Goal: Information Seeking & Learning: Learn about a topic

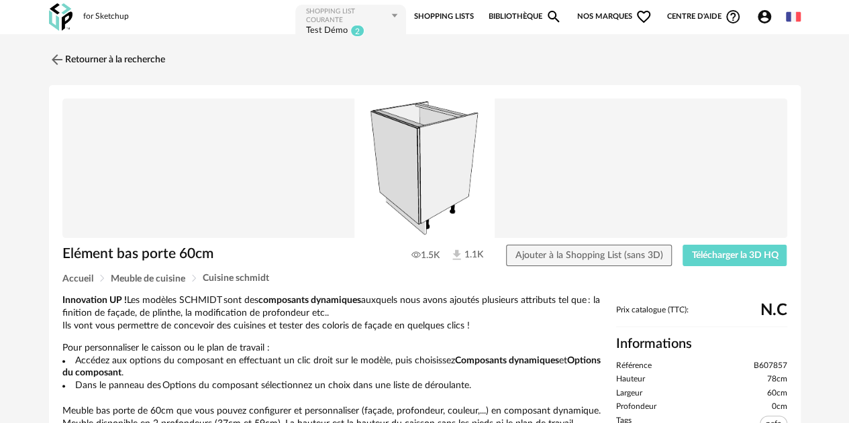
drag, startPoint x: 1208, startPoint y: 7, endPoint x: 275, endPoint y: 80, distance: 935.3
click at [54, 53] on img at bounding box center [55, 59] width 19 height 19
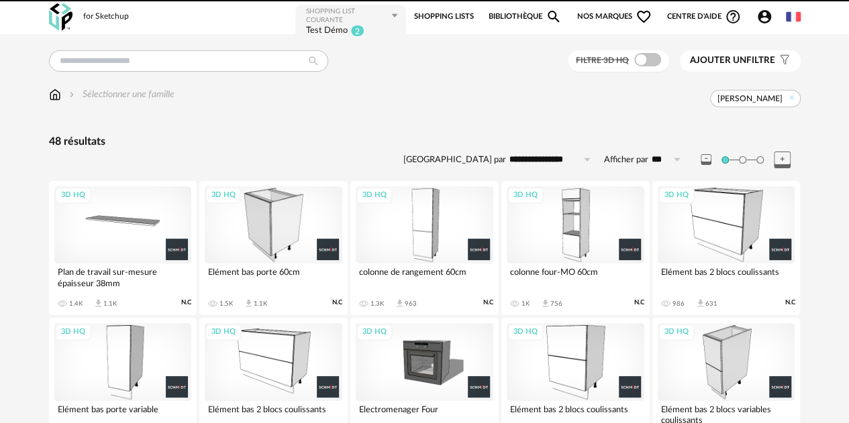
click at [66, 18] on img at bounding box center [60, 17] width 23 height 28
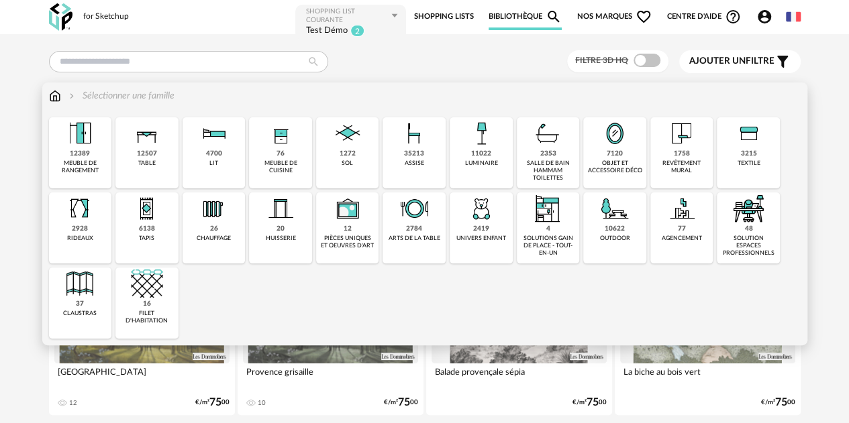
click at [753, 238] on div "solution espaces professionnels" at bounding box center [747, 246] width 55 height 23
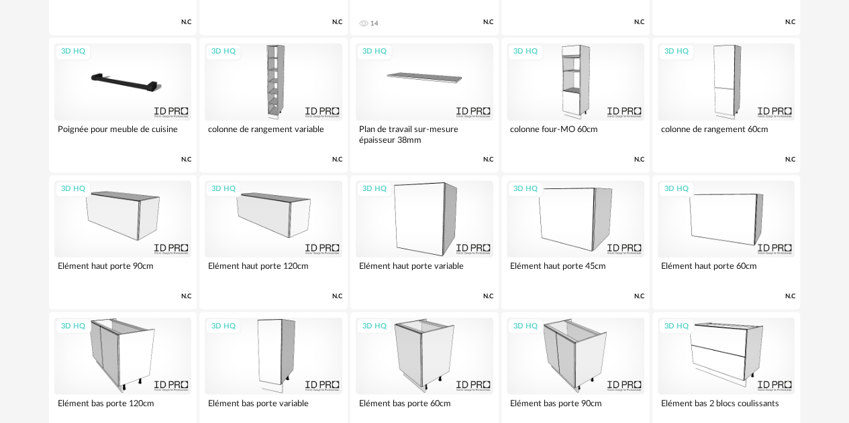
scroll to position [967, 0]
click at [551, 203] on div "3D HQ" at bounding box center [575, 217] width 138 height 77
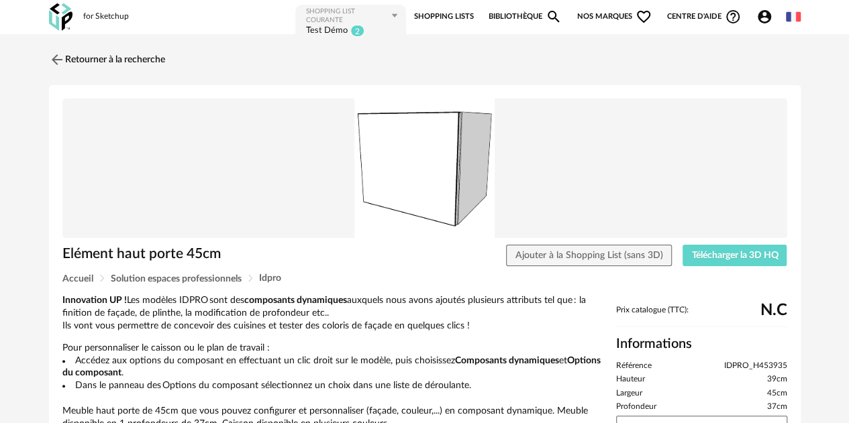
click at [590, 9] on span "Nos marques Heart Outline icon" at bounding box center [614, 16] width 75 height 27
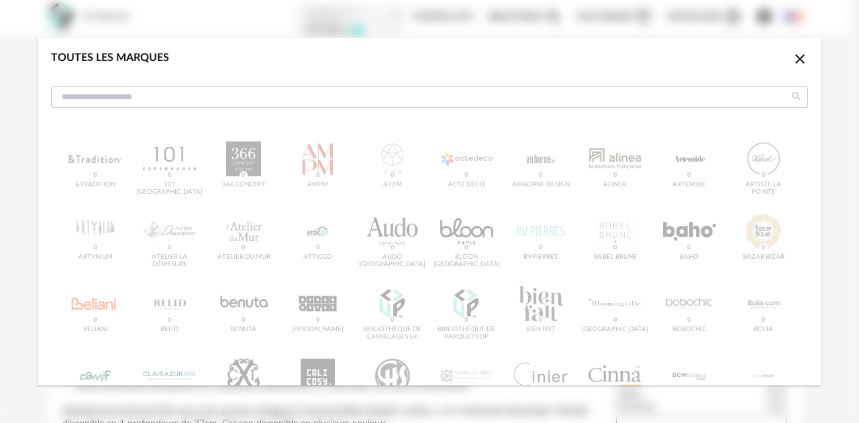
drag, startPoint x: 787, startPoint y: 56, endPoint x: 777, endPoint y: 56, distance: 10.1
click at [792, 56] on icon "Close icon" at bounding box center [800, 59] width 16 height 16
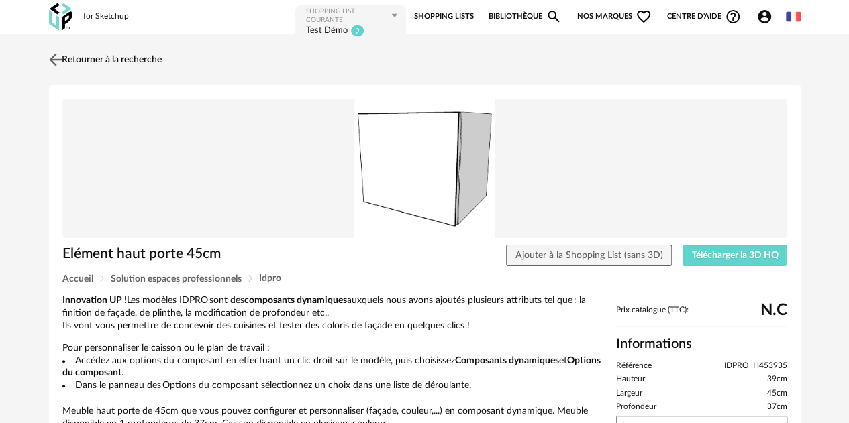
click at [56, 58] on img at bounding box center [55, 59] width 19 height 19
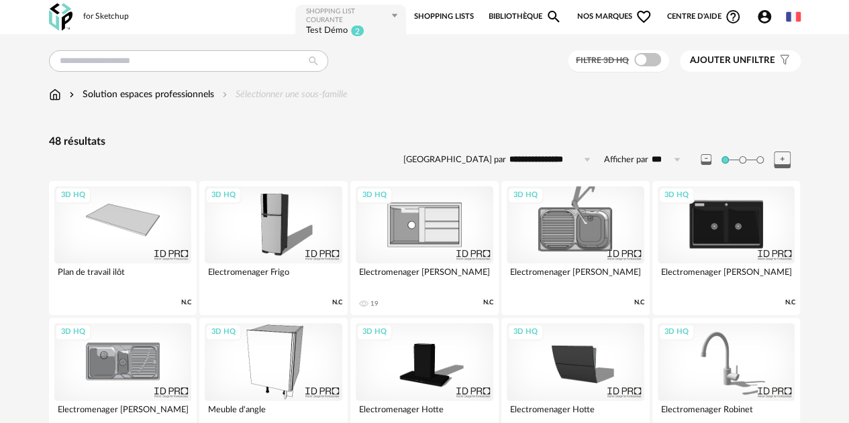
click at [72, 18] on div "for Sketchup Nouvelle shopping list Mettre à jour ma Shopping List Refresh icon…" at bounding box center [424, 17] width 773 height 34
click at [111, 19] on div "for Sketchup" at bounding box center [106, 16] width 46 height 11
click at [49, 14] on img at bounding box center [60, 17] width 23 height 28
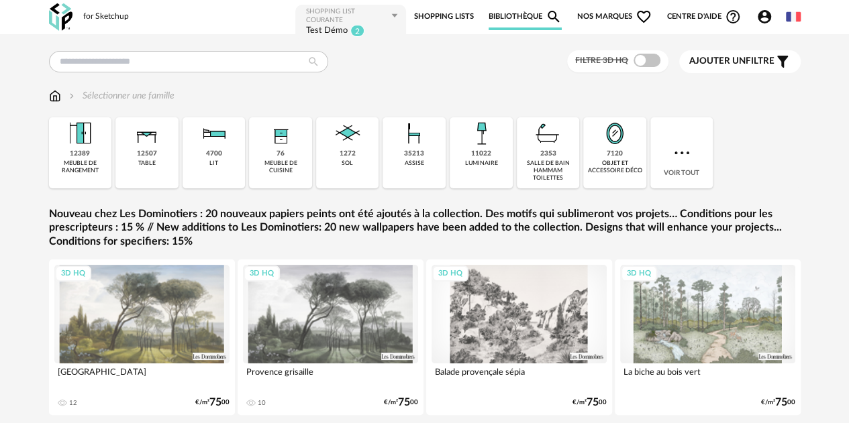
click at [594, 15] on span "Nos marques Heart Outline icon" at bounding box center [614, 16] width 75 height 27
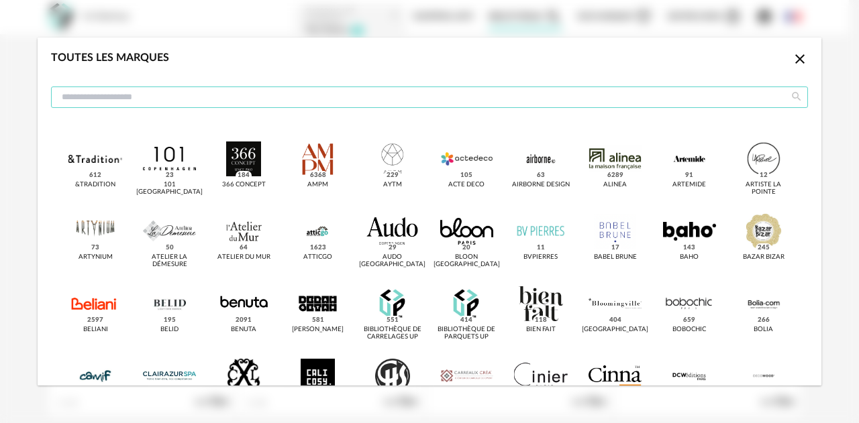
click at [364, 96] on input "dialog" at bounding box center [429, 97] width 757 height 21
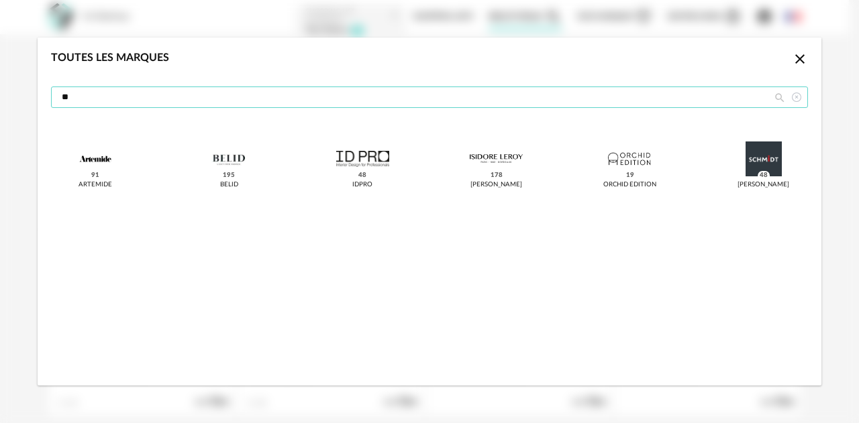
type input "**"
click at [359, 172] on span "48" at bounding box center [362, 175] width 12 height 9
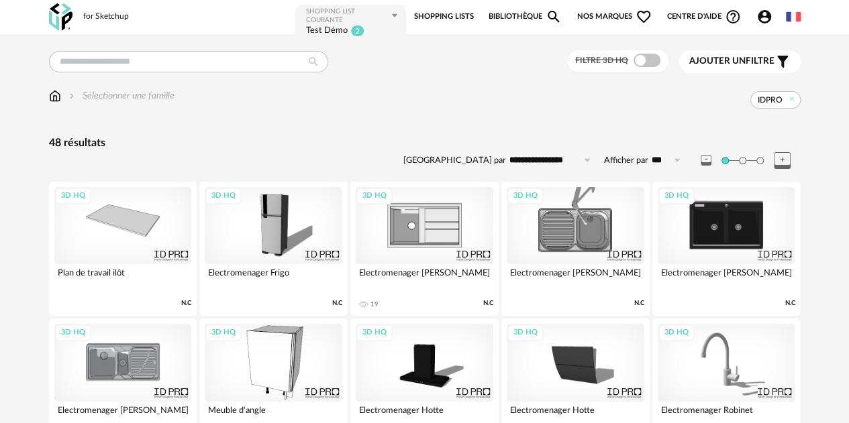
click at [152, 238] on div "3D HQ" at bounding box center [123, 225] width 138 height 77
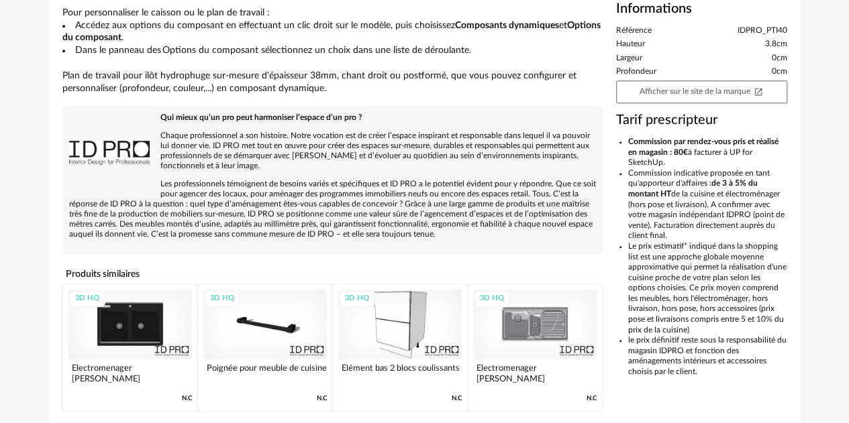
scroll to position [268, 0]
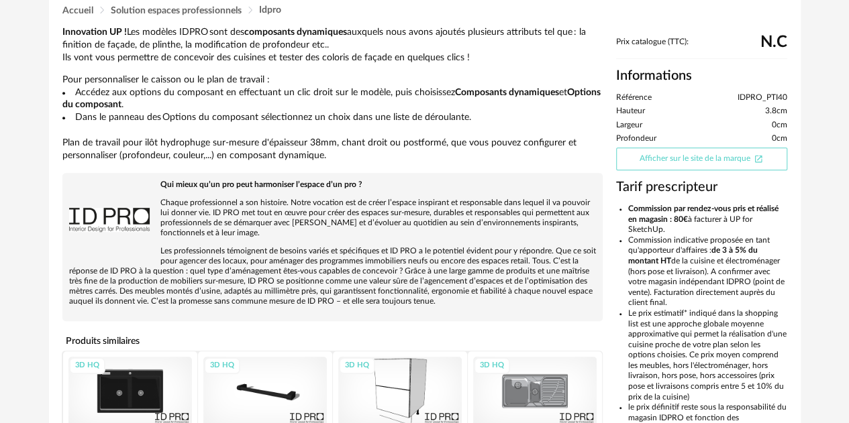
click at [686, 159] on link "Afficher sur le site de la marque Open In New icon" at bounding box center [701, 159] width 171 height 23
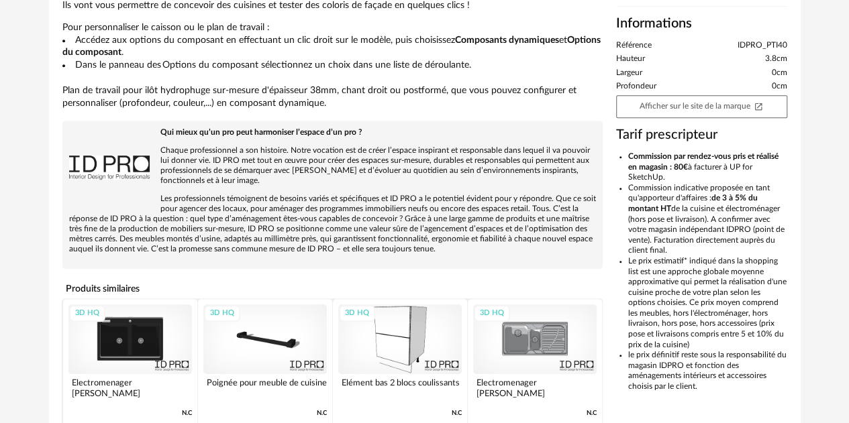
scroll to position [254, 0]
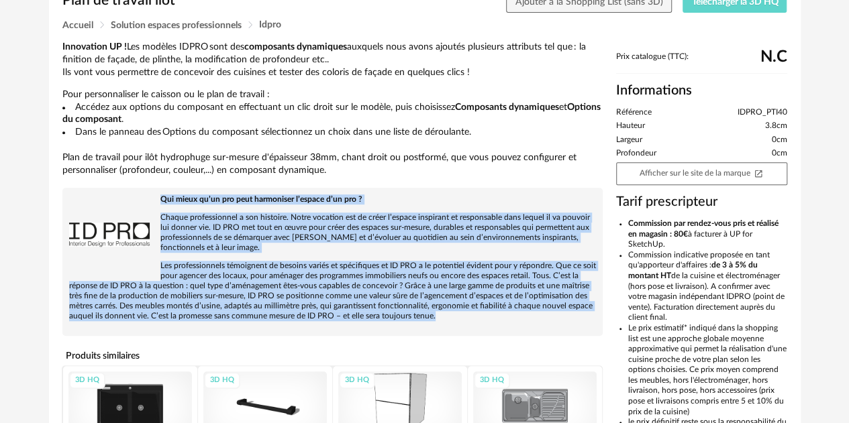
drag, startPoint x: 460, startPoint y: 321, endPoint x: 156, endPoint y: 196, distance: 329.1
click at [156, 196] on div "Qui mieux qu’un pro peut harmoniser l’espace d’un pro ? Chaque professionnel a …" at bounding box center [332, 262] width 540 height 148
copy div "Qui mieux qu’un pro peut harmoniser l’espace d’un pro ? Chaque professionnel a …"
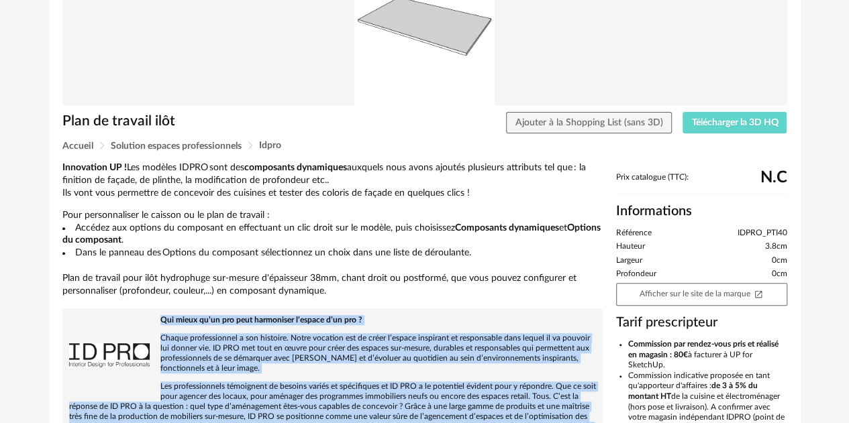
scroll to position [0, 0]
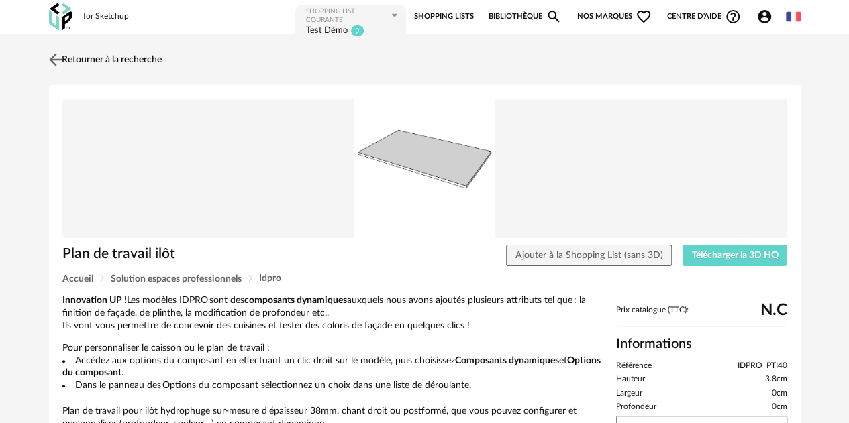
click at [56, 66] on img at bounding box center [55, 59] width 19 height 19
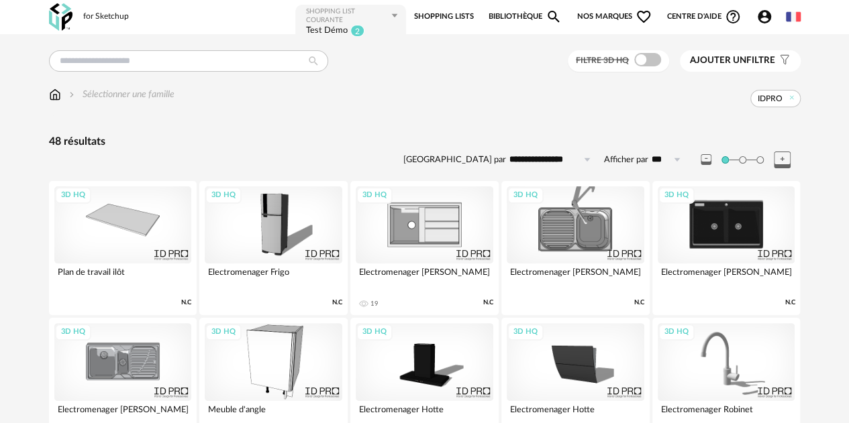
drag, startPoint x: 505, startPoint y: 293, endPoint x: 329, endPoint y: 103, distance: 259.2
click at [329, 103] on div "IDPRO" at bounding box center [487, 98] width 626 height 17
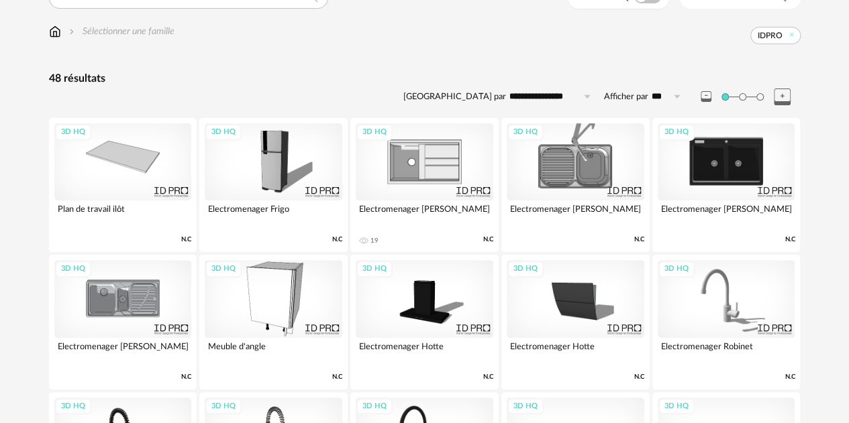
scroll to position [134, 0]
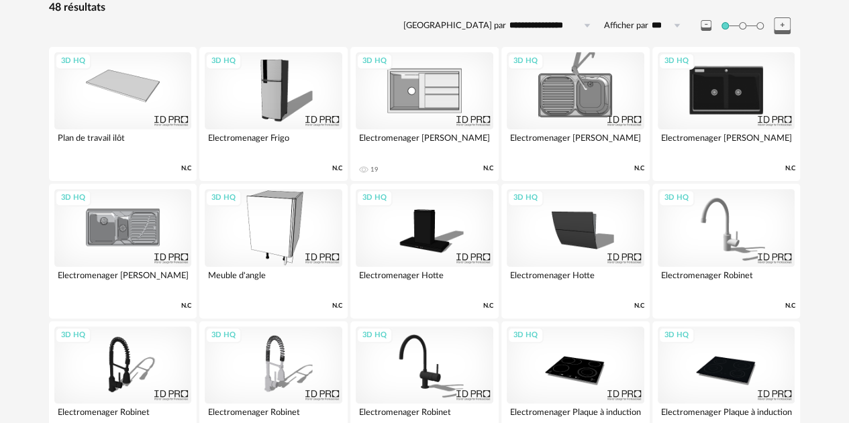
click at [295, 231] on div "3D HQ" at bounding box center [274, 227] width 138 height 77
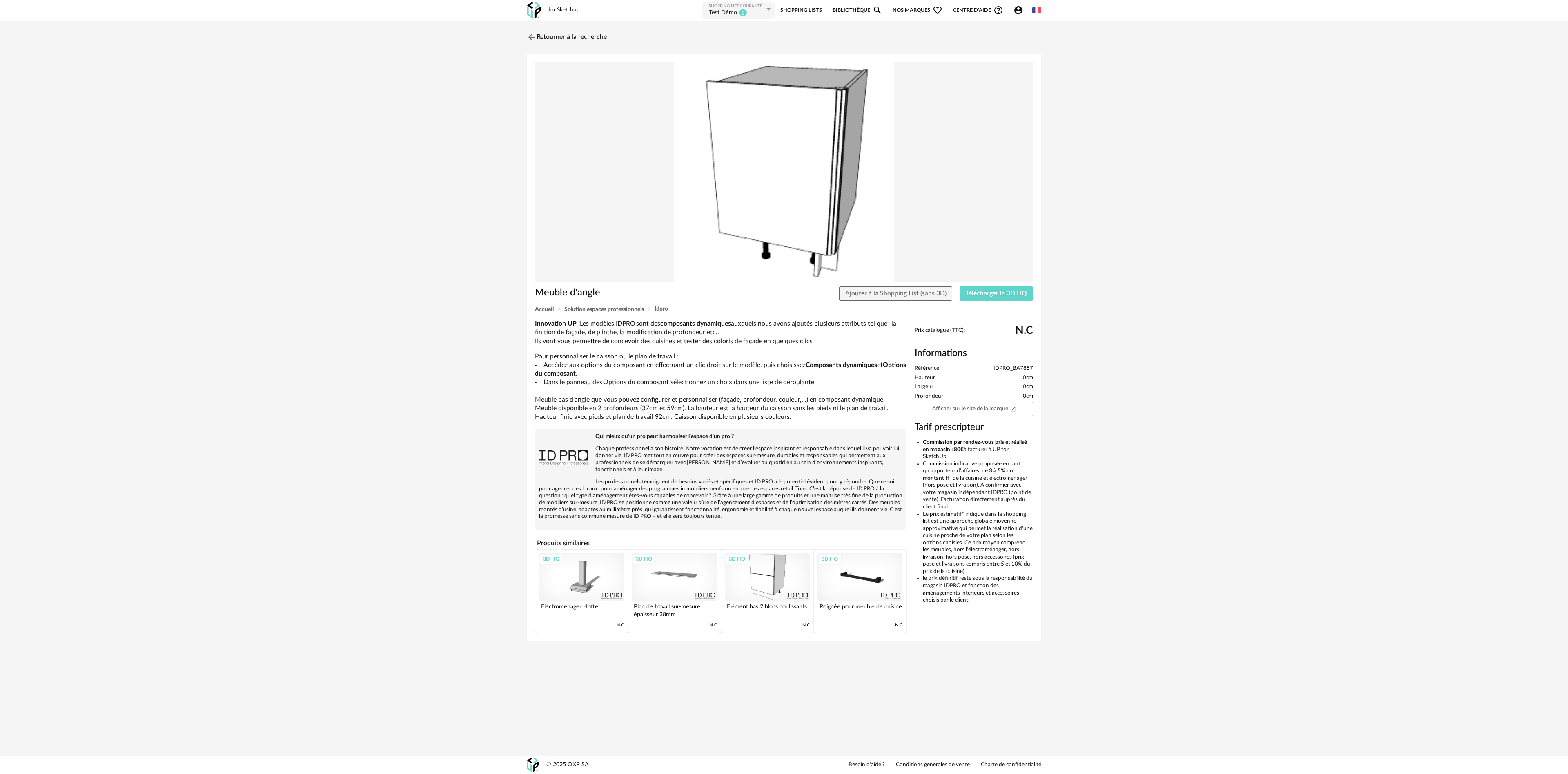
drag, startPoint x: 443, startPoint y: 1, endPoint x: 256, endPoint y: 429, distance: 467.1
click at [256, 258] on div "Retourner à la recherche Meuble d'angle Ajouter à la Shopping List (sans 3D) Té…" at bounding box center [784, 338] width 1568 height 635
